Goal: Information Seeking & Learning: Understand process/instructions

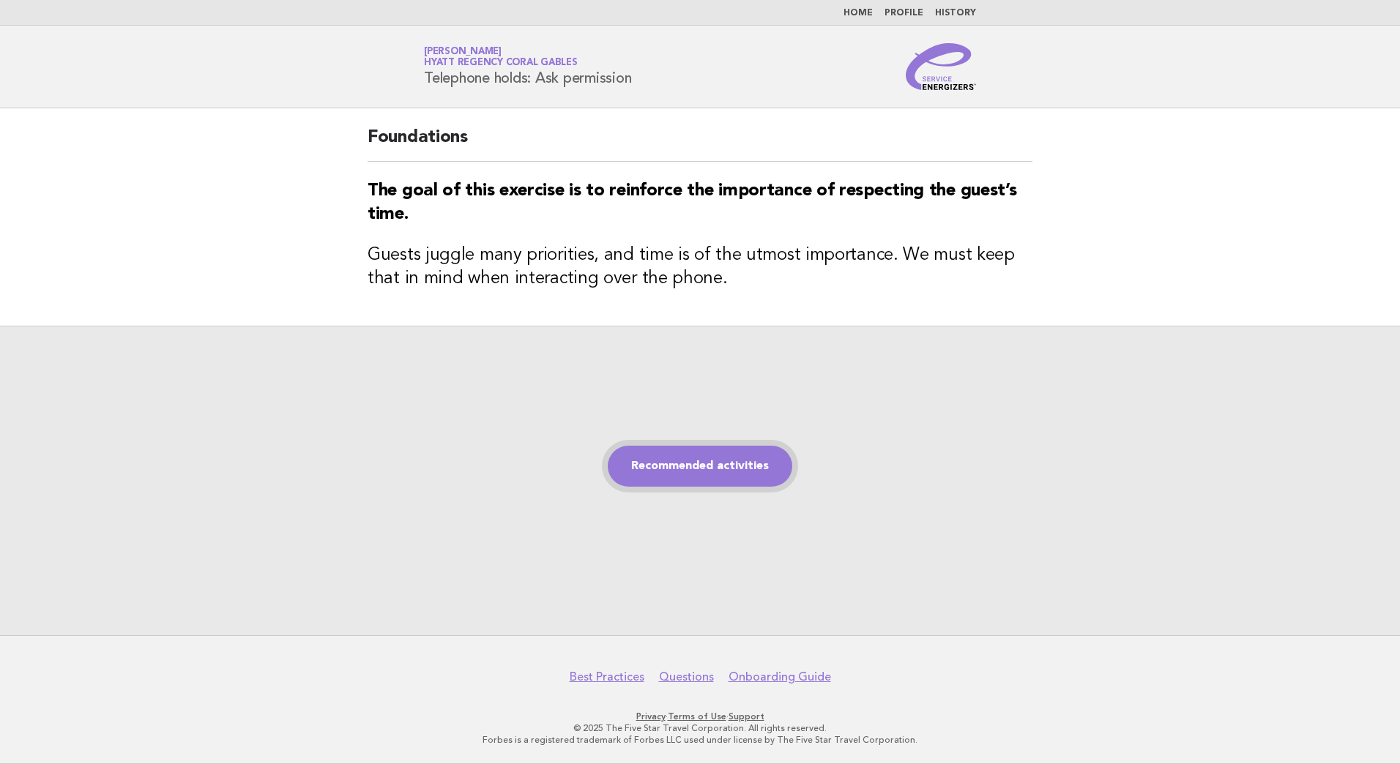
click at [709, 461] on link "Recommended activities" at bounding box center [700, 466] width 184 height 41
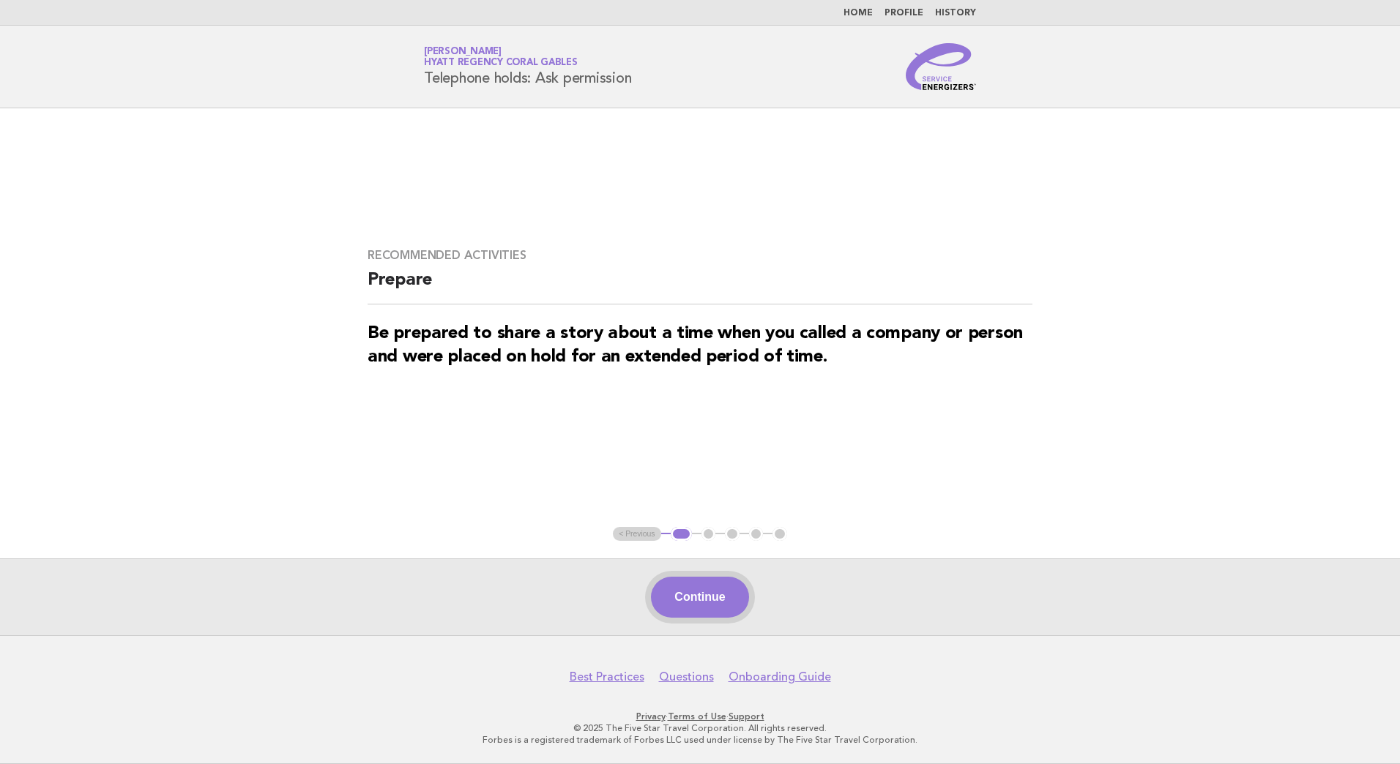
click at [735, 595] on button "Continue" at bounding box center [699, 597] width 97 height 41
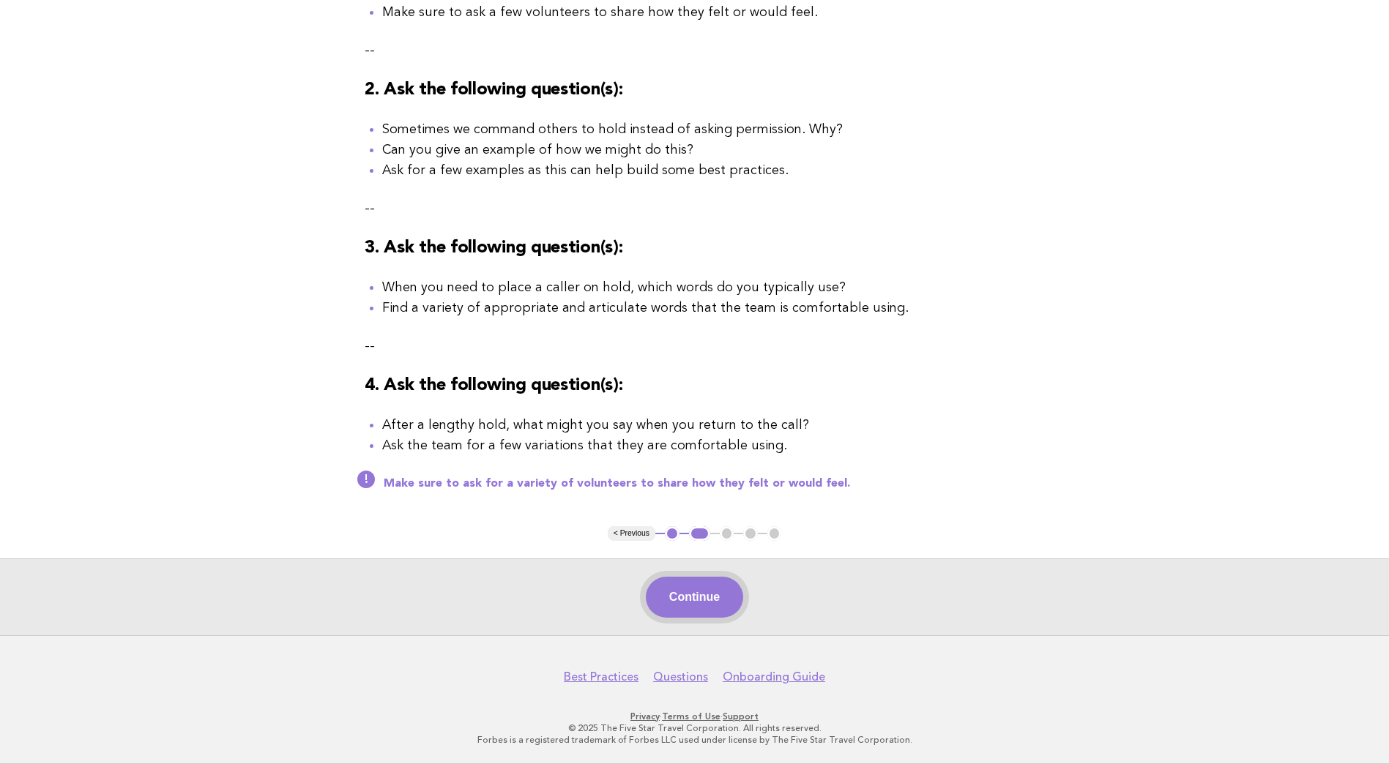
drag, startPoint x: 690, startPoint y: 588, endPoint x: 837, endPoint y: 622, distance: 151.8
click at [690, 589] on button "Continue" at bounding box center [694, 597] width 97 height 41
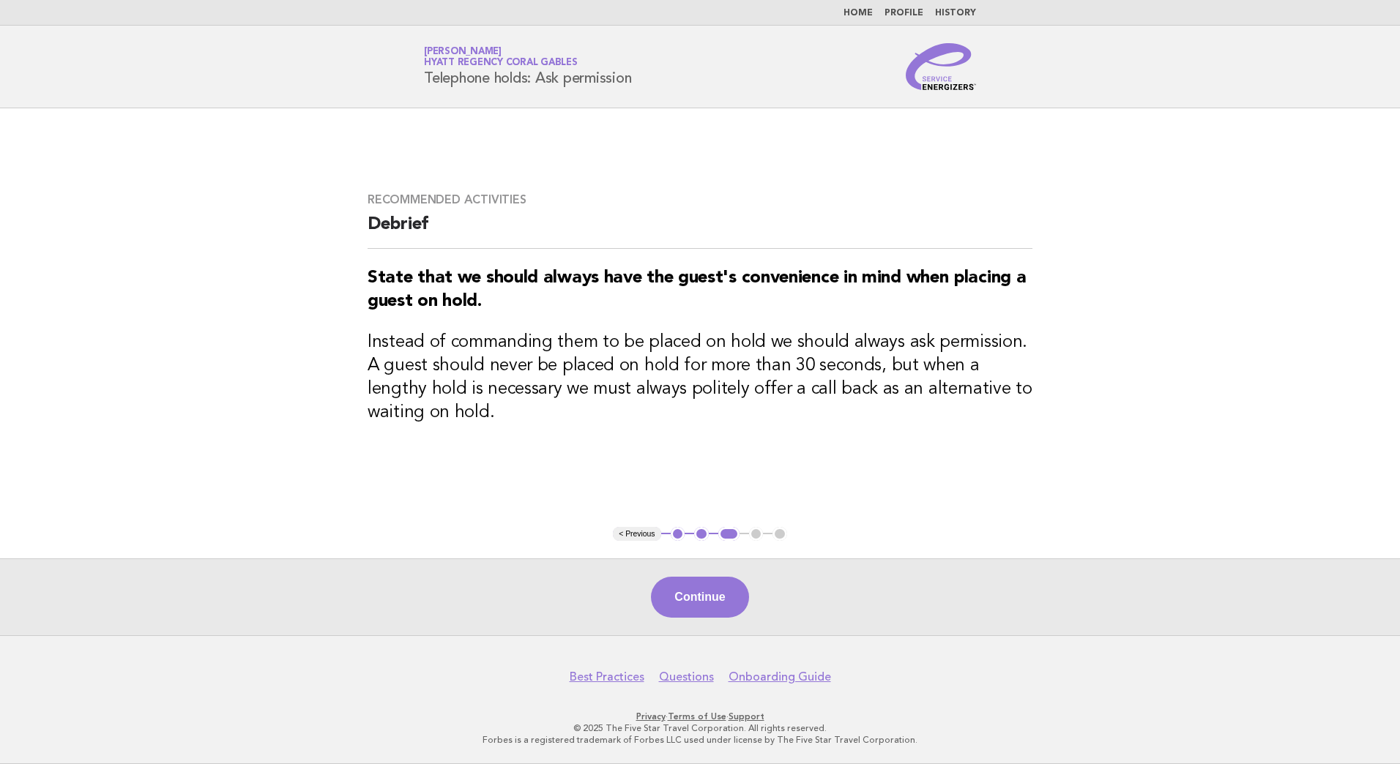
click at [682, 600] on button "Continue" at bounding box center [699, 597] width 97 height 41
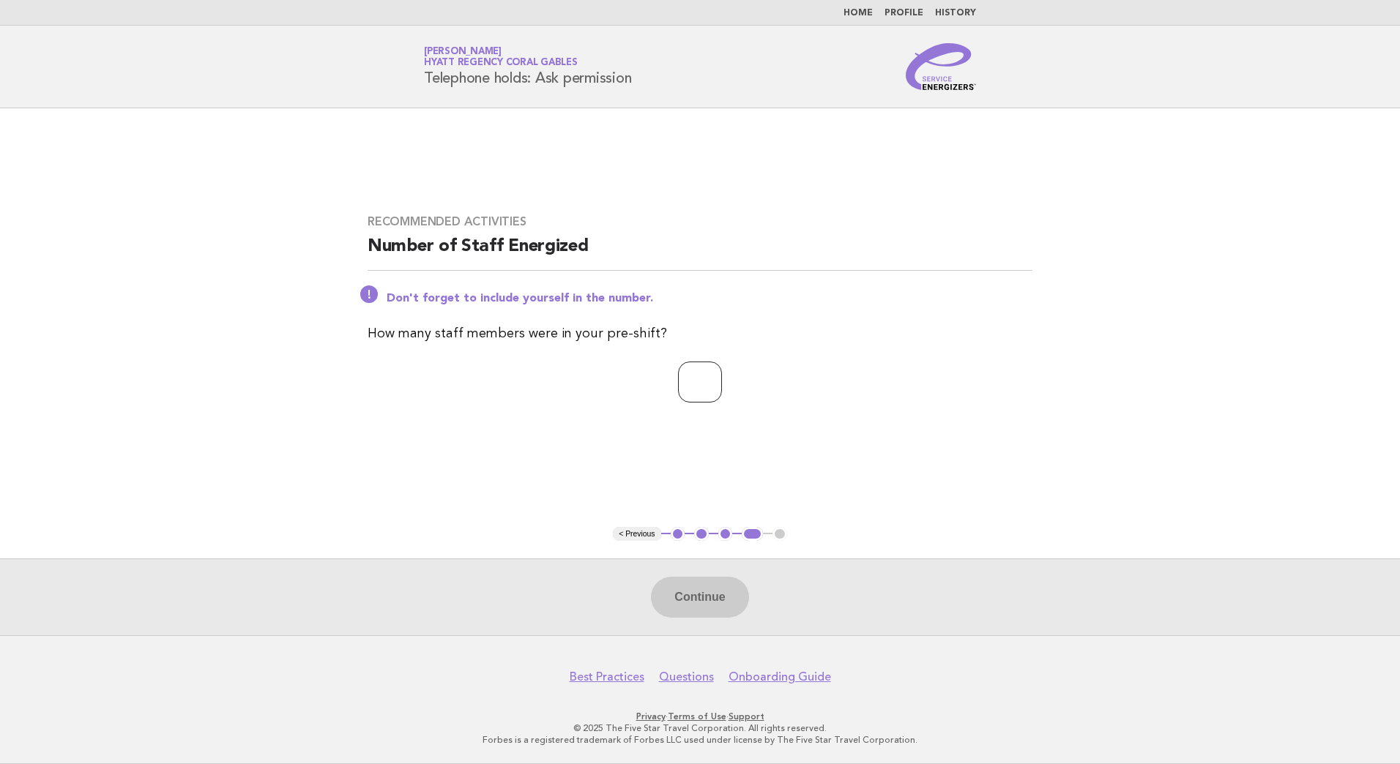
drag, startPoint x: 677, startPoint y: 382, endPoint x: 682, endPoint y: 399, distance: 17.4
click at [678, 383] on input "number" at bounding box center [700, 382] width 44 height 41
type input "*"
click at [712, 616] on button "Continue" at bounding box center [699, 597] width 97 height 41
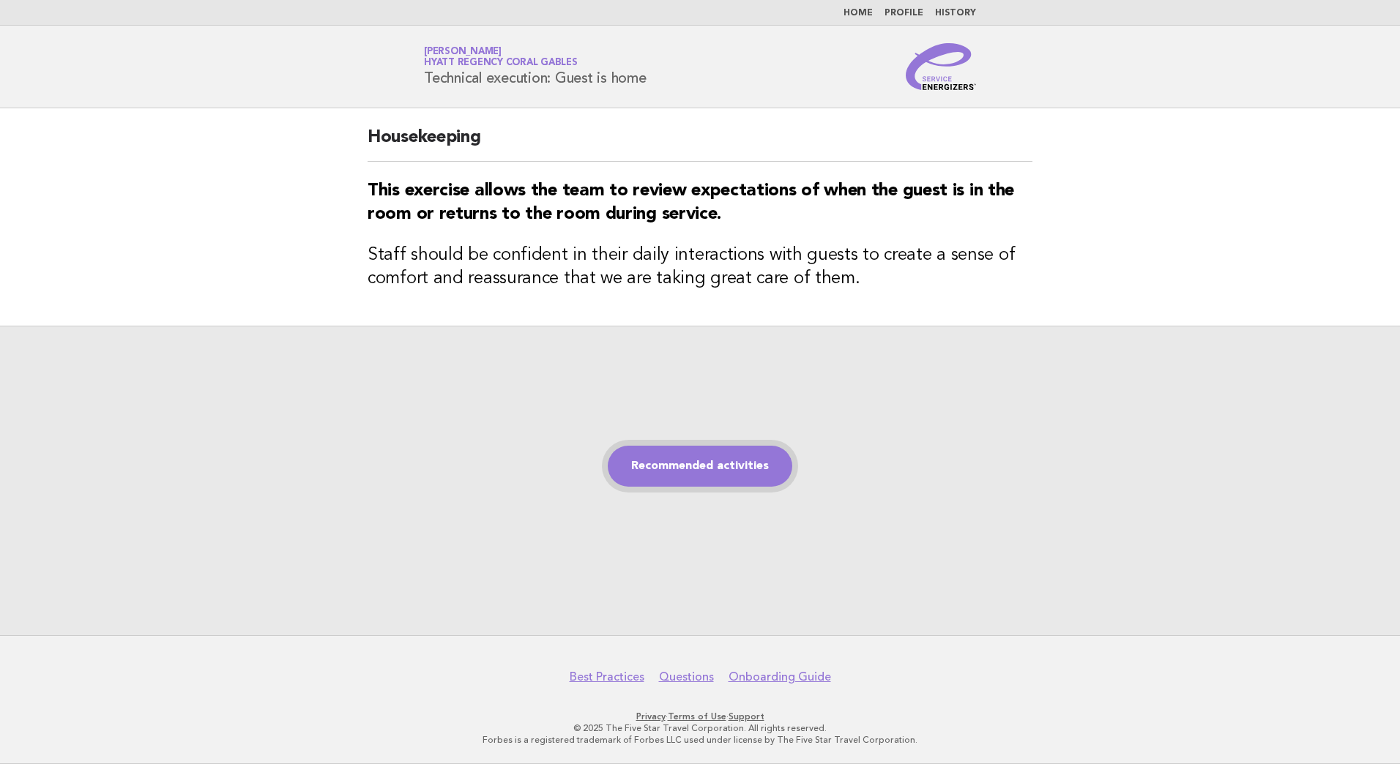
click at [698, 474] on link "Recommended activities" at bounding box center [700, 466] width 184 height 41
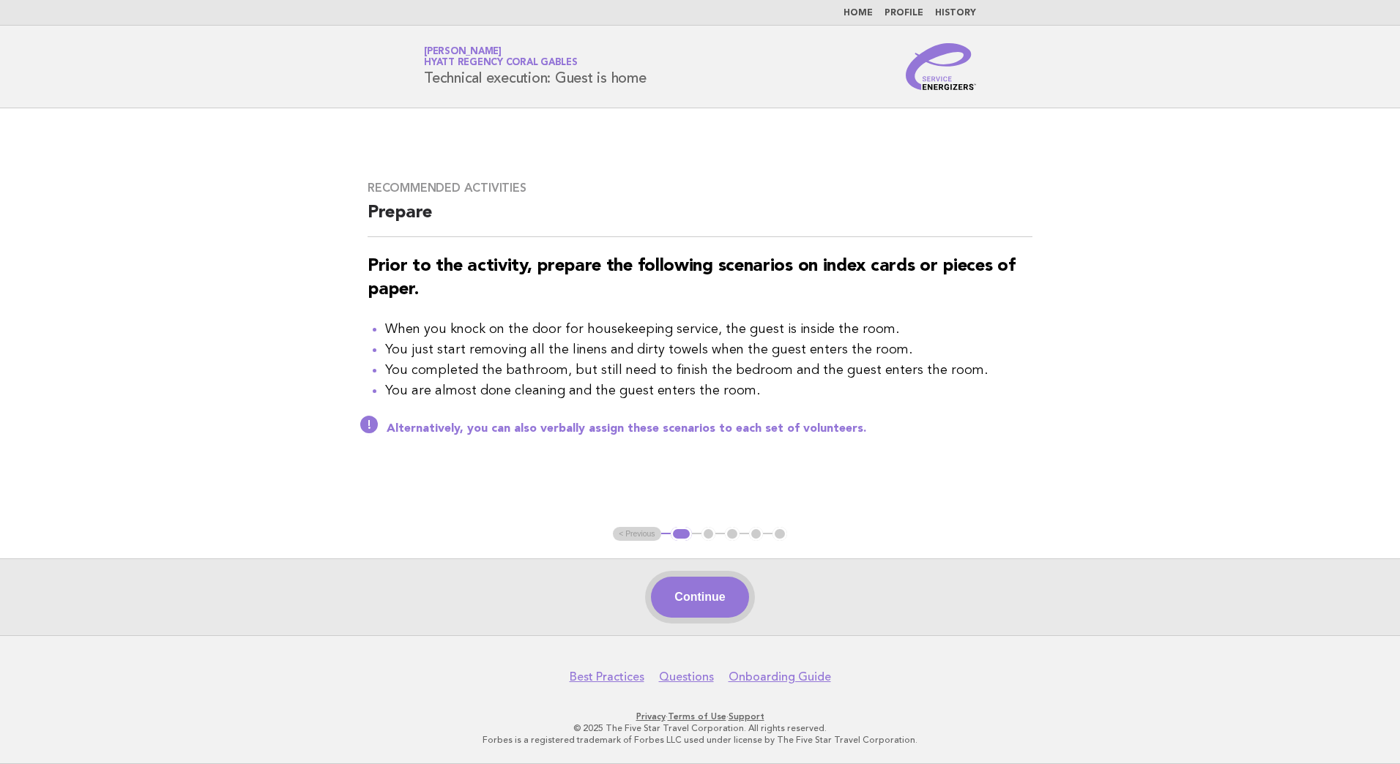
click at [695, 599] on button "Continue" at bounding box center [699, 597] width 97 height 41
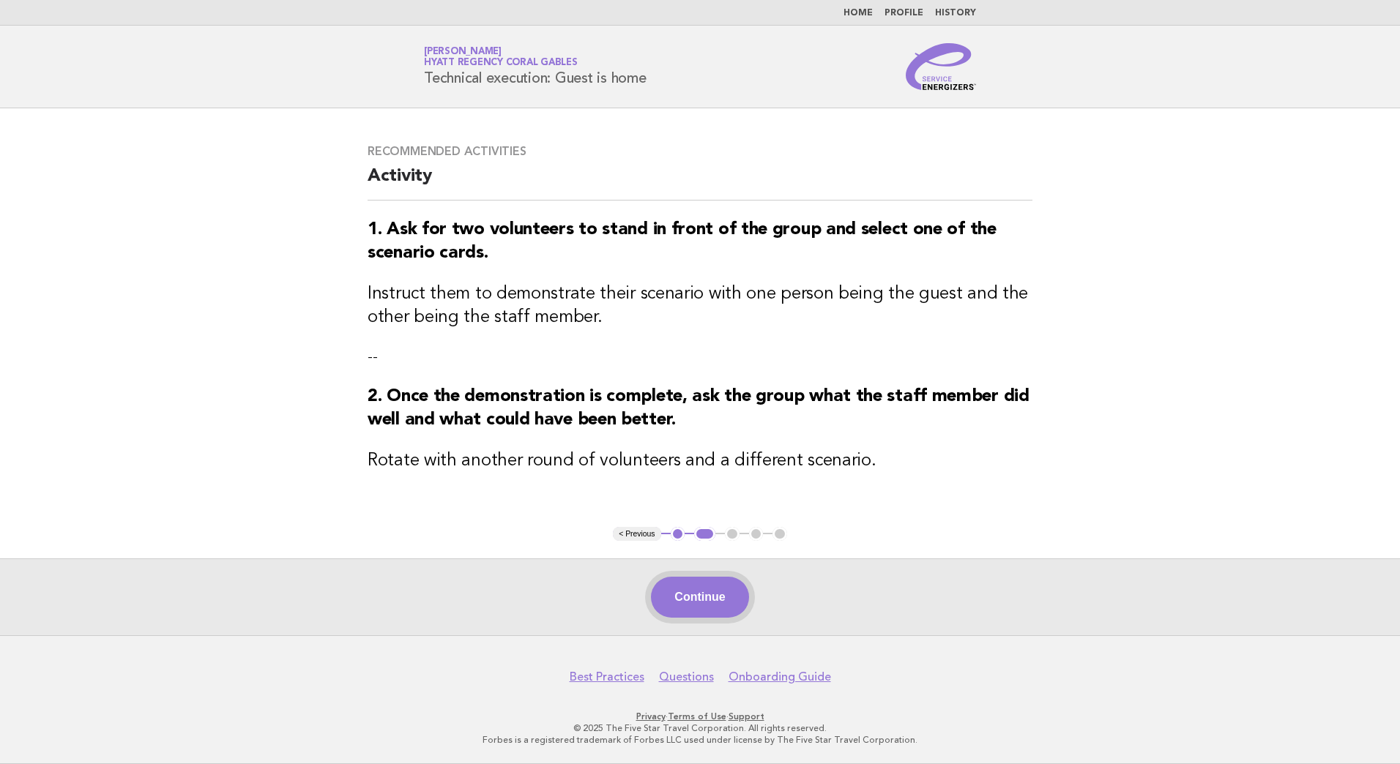
click at [724, 594] on button "Continue" at bounding box center [699, 597] width 97 height 41
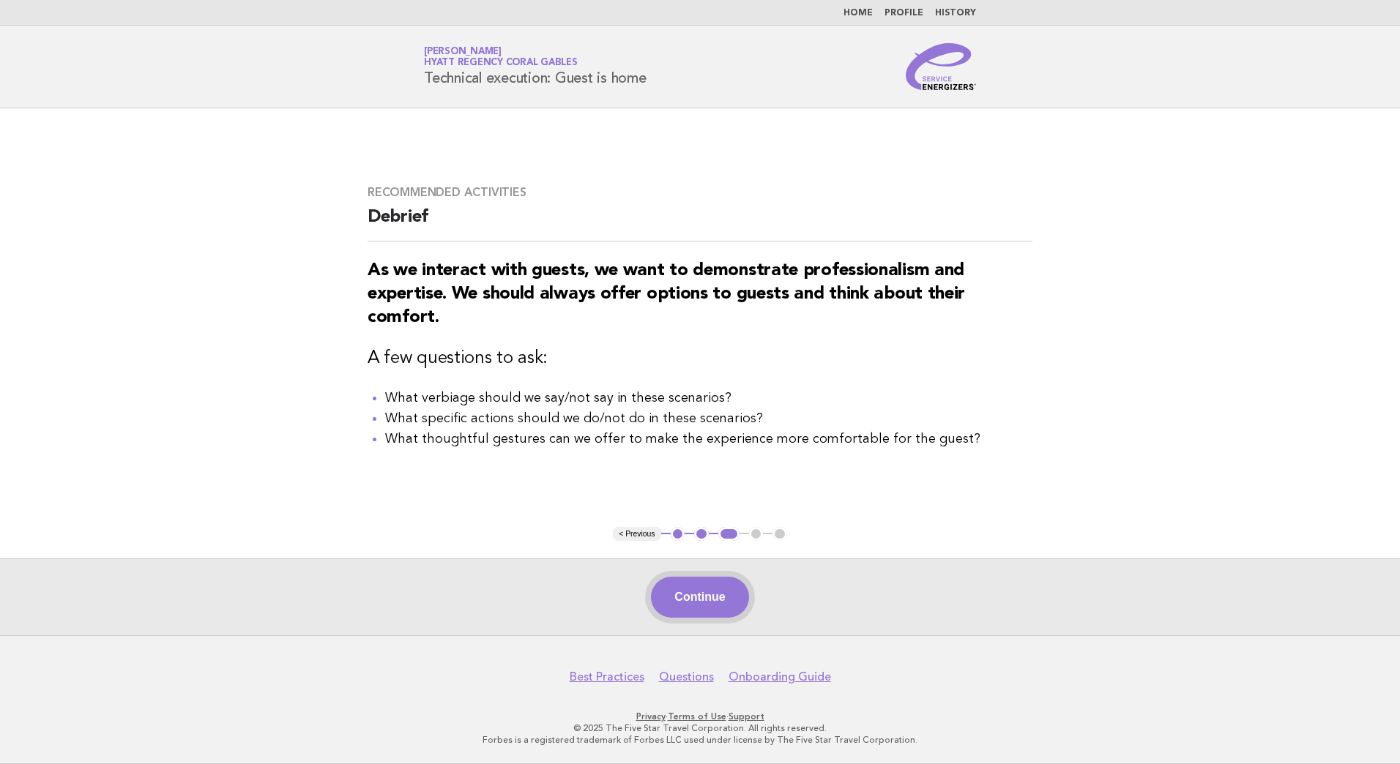
click at [706, 602] on button "Continue" at bounding box center [699, 597] width 97 height 41
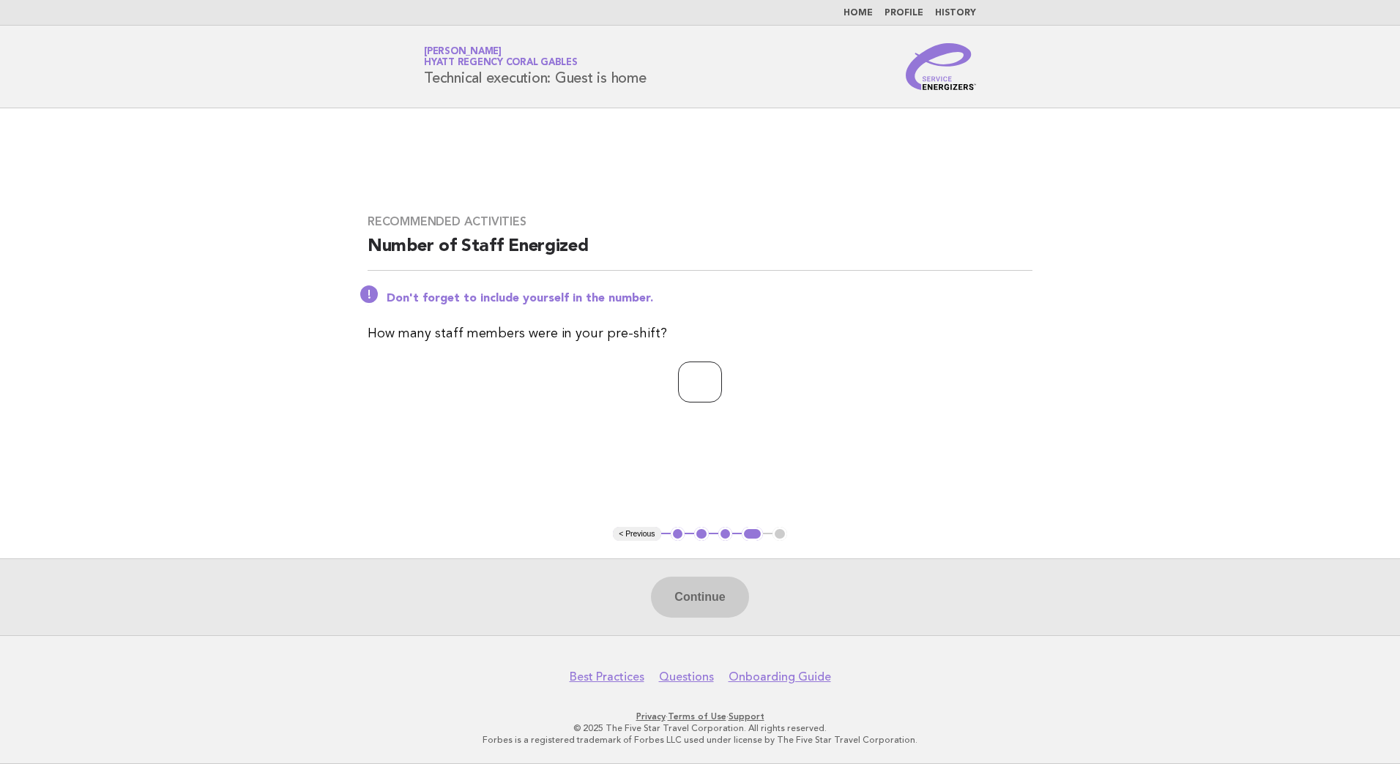
drag, startPoint x: 688, startPoint y: 381, endPoint x: 687, endPoint y: 389, distance: 7.5
click at [687, 386] on input "number" at bounding box center [700, 382] width 44 height 41
type input "*"
drag, startPoint x: 726, startPoint y: 605, endPoint x: 652, endPoint y: 604, distance: 74.0
click at [725, 605] on button "Continue" at bounding box center [699, 597] width 97 height 41
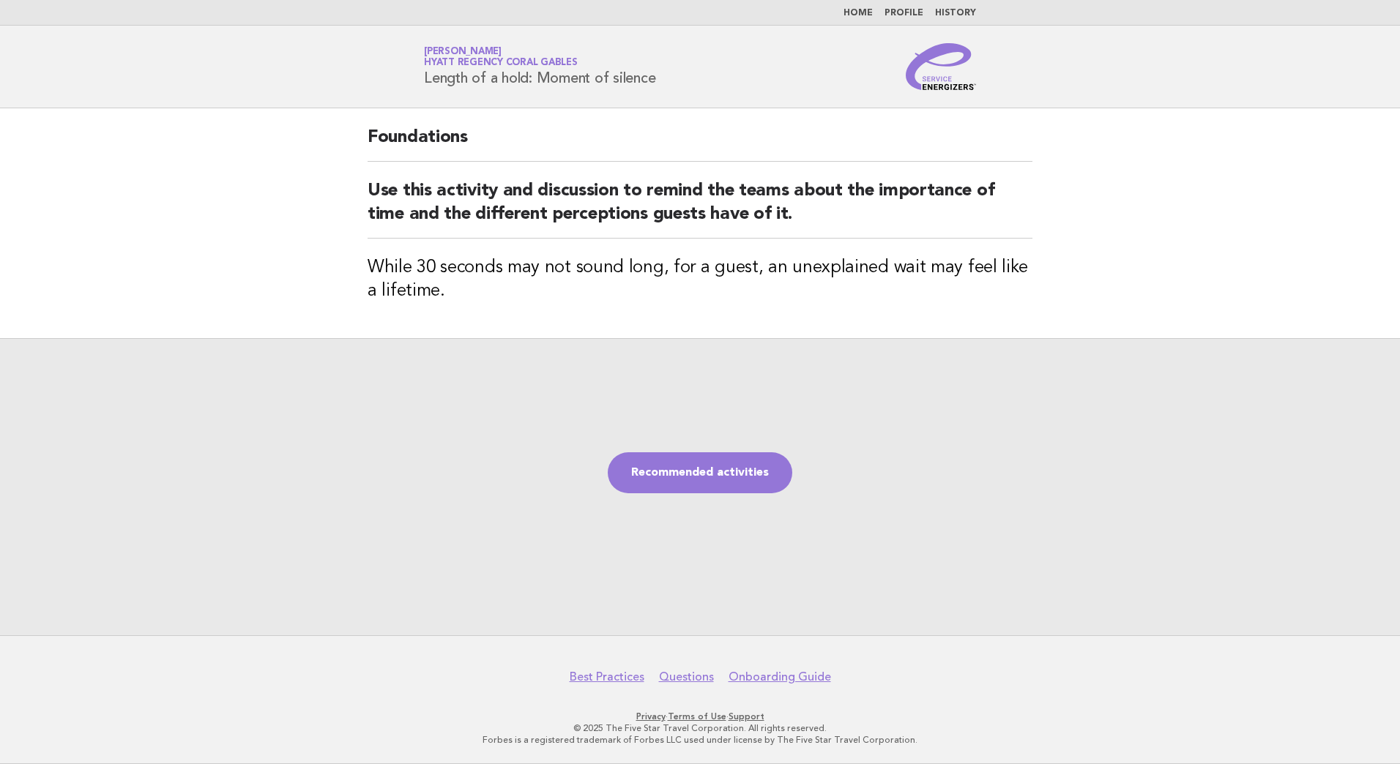
drag, startPoint x: 81, startPoint y: 150, endPoint x: 109, endPoint y: 203, distance: 59.9
click at [81, 149] on main "Foundations Use this activity and discussion to remind the teams about the impo…" at bounding box center [700, 371] width 1400 height 527
click at [678, 470] on link "Recommended activities" at bounding box center [700, 472] width 184 height 41
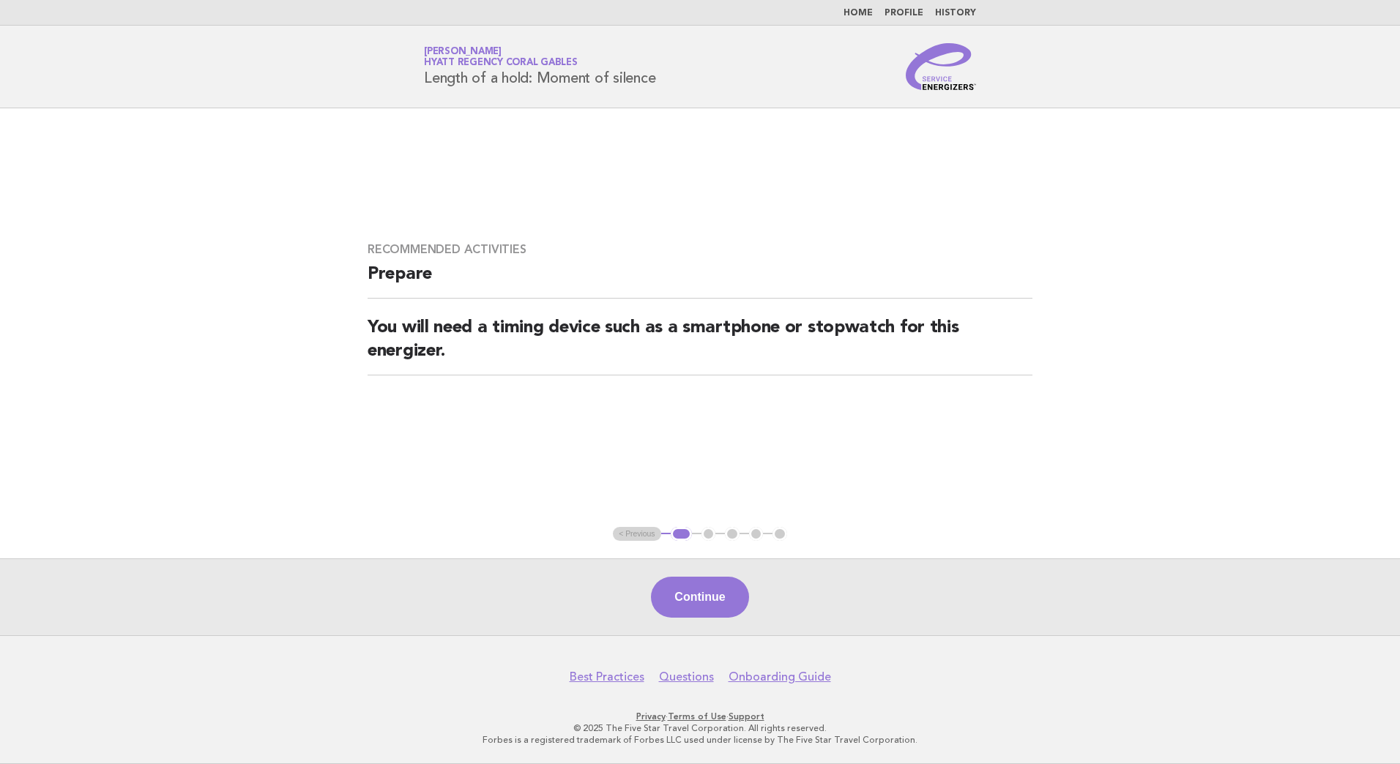
click at [706, 609] on button "Continue" at bounding box center [699, 597] width 97 height 41
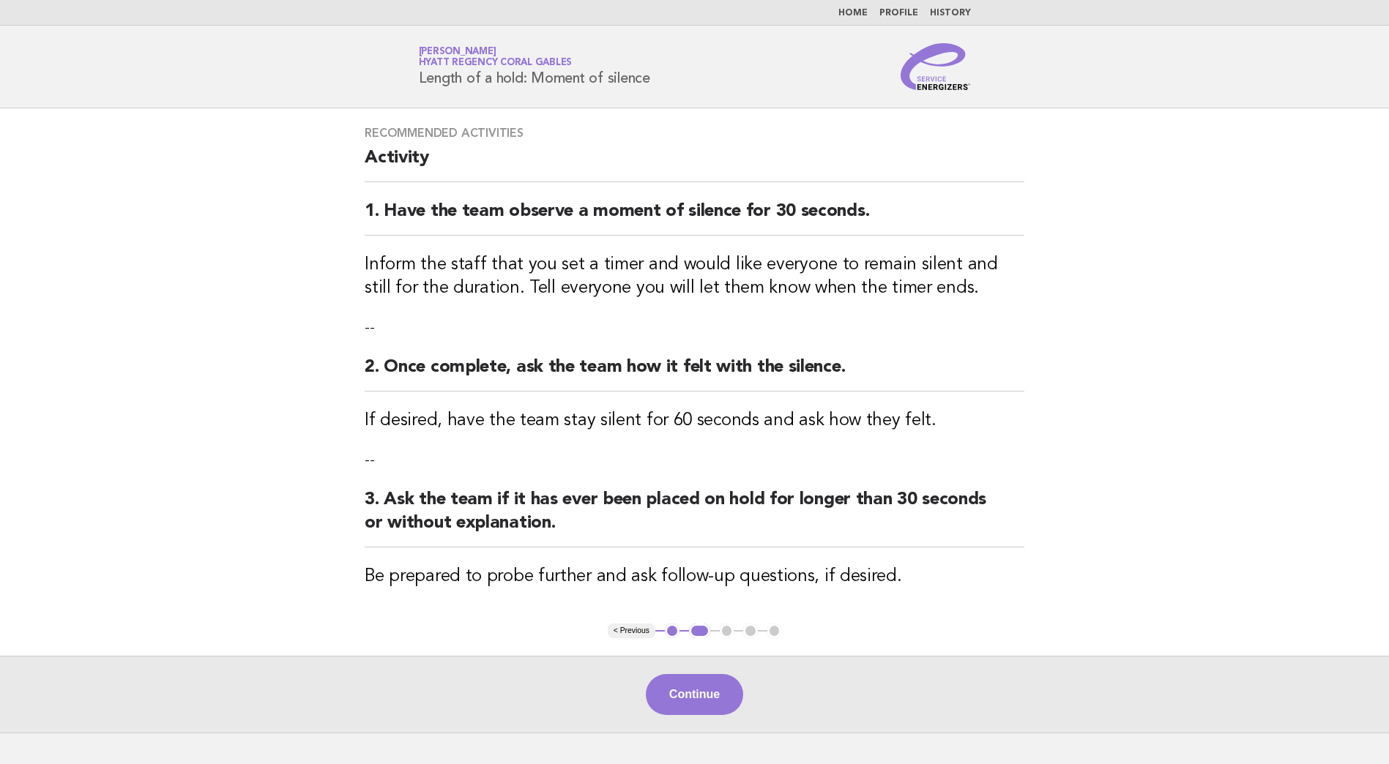
click at [709, 715] on div "Continue" at bounding box center [694, 694] width 1389 height 77
click at [701, 699] on button "Continue" at bounding box center [694, 694] width 97 height 41
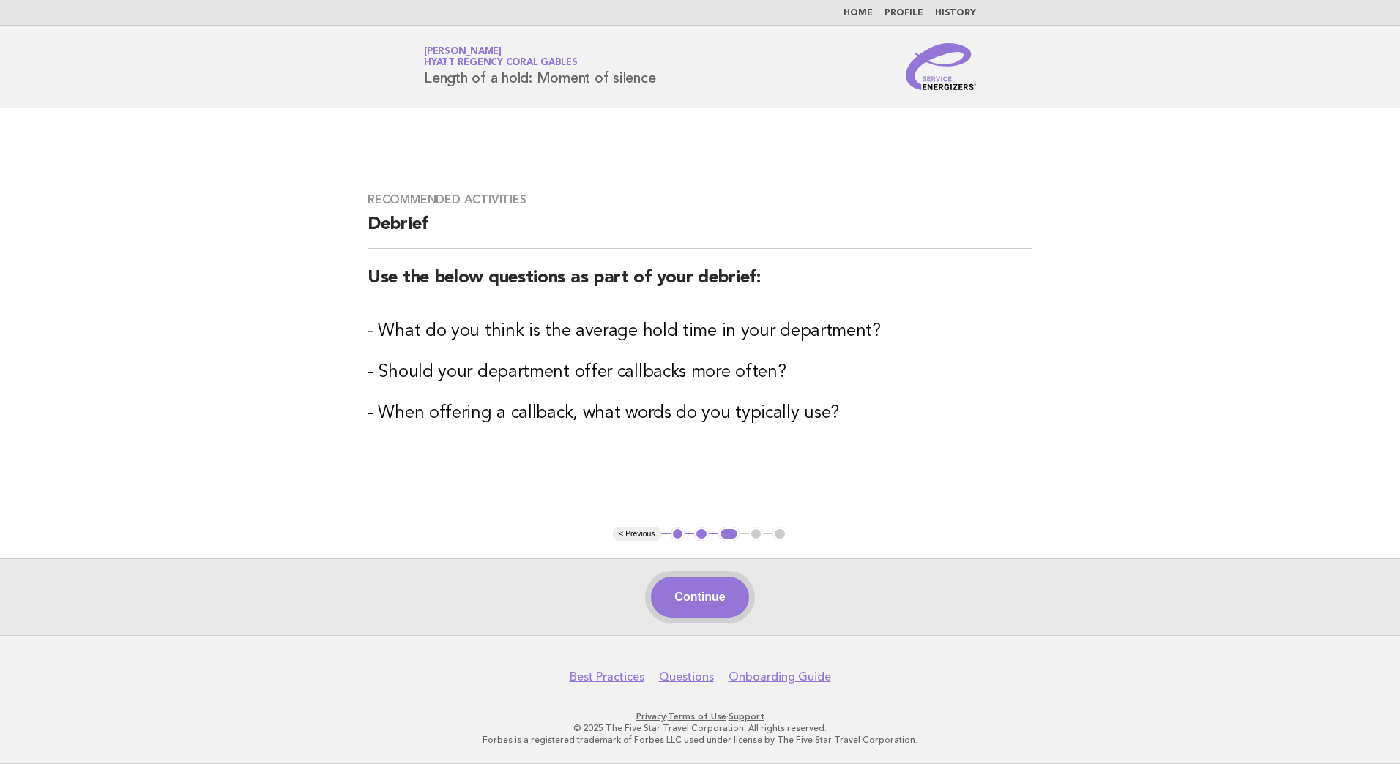
click at [703, 603] on button "Continue" at bounding box center [699, 597] width 97 height 41
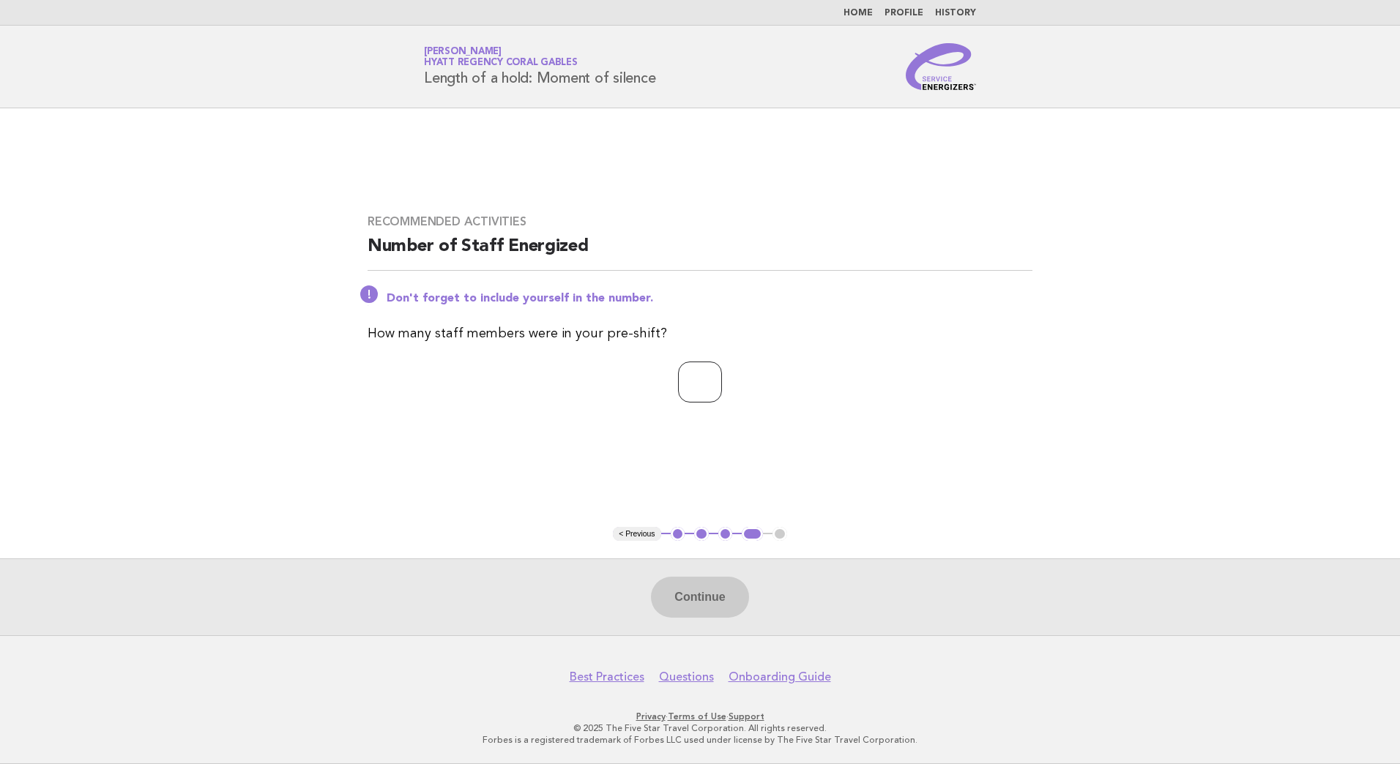
drag, startPoint x: 695, startPoint y: 394, endPoint x: 709, endPoint y: 461, distance: 68.6
click at [695, 394] on input "number" at bounding box center [700, 382] width 44 height 41
type input "*"
click at [708, 602] on button "Continue" at bounding box center [699, 597] width 97 height 41
